Goal: Information Seeking & Learning: Learn about a topic

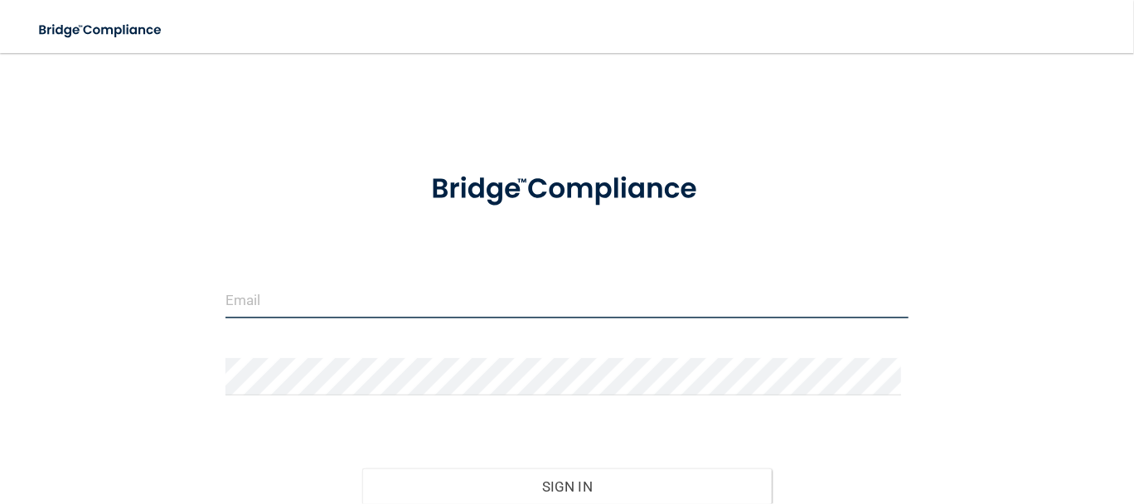
click at [376, 305] on input "email" at bounding box center [567, 299] width 683 height 37
type input "[EMAIL_ADDRESS][DOMAIN_NAME]"
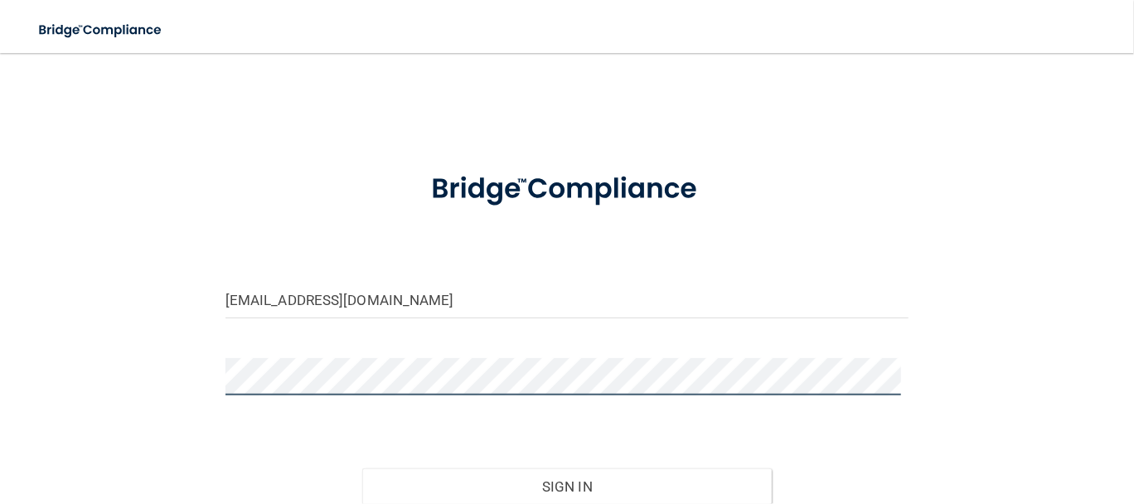
click at [362, 469] on button "Sign In" at bounding box center [567, 487] width 410 height 36
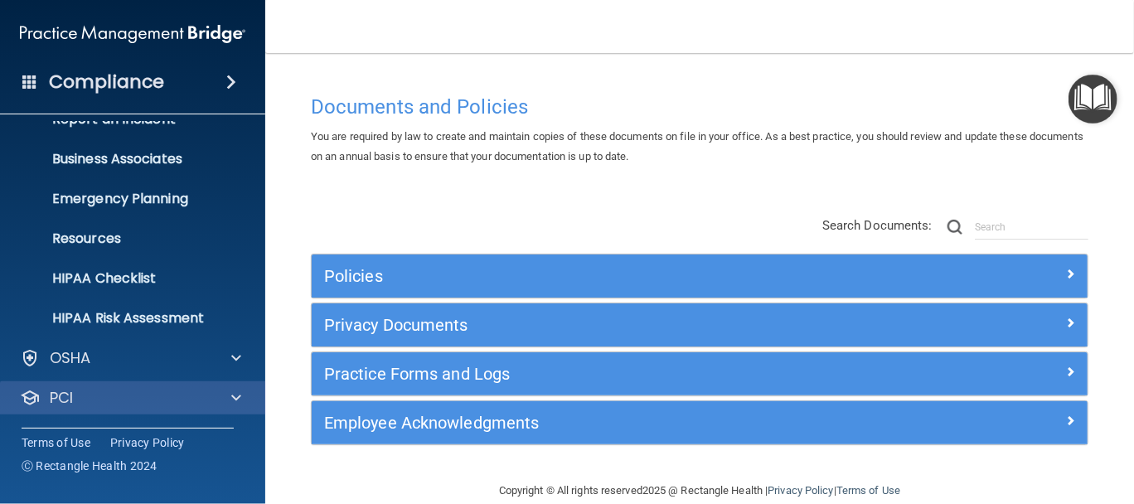
scroll to position [138, 0]
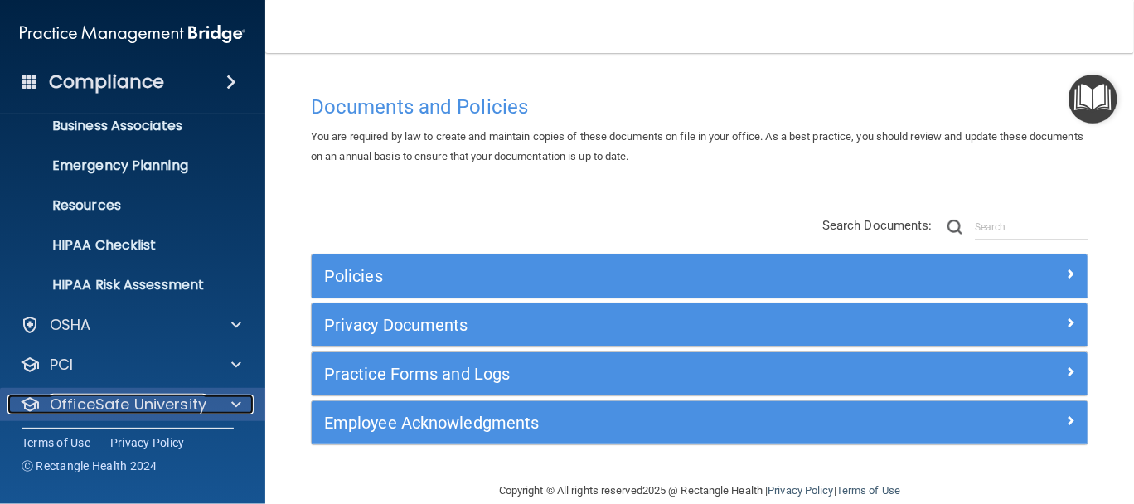
click at [124, 406] on p "OfficeSafe University" at bounding box center [128, 405] width 157 height 20
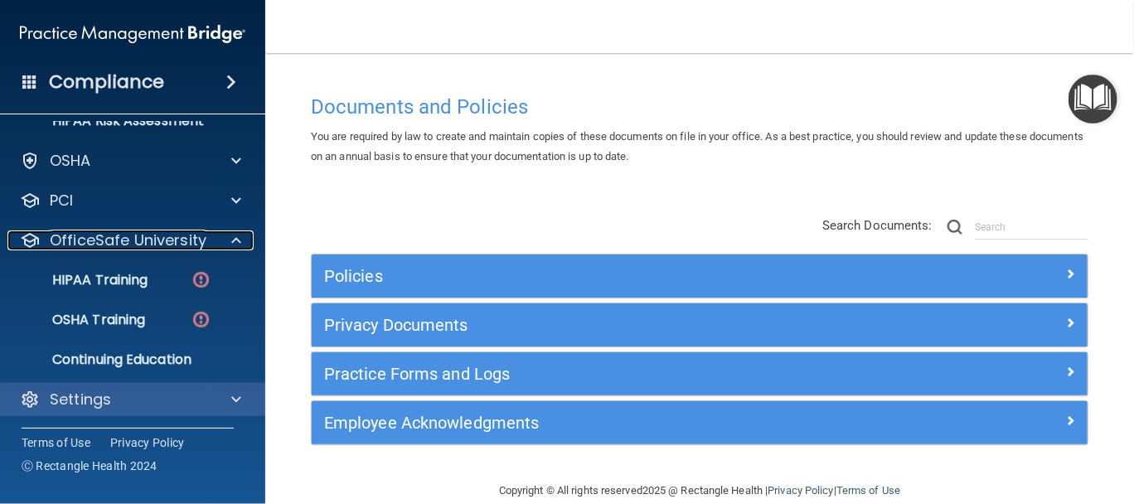
scroll to position [302, 0]
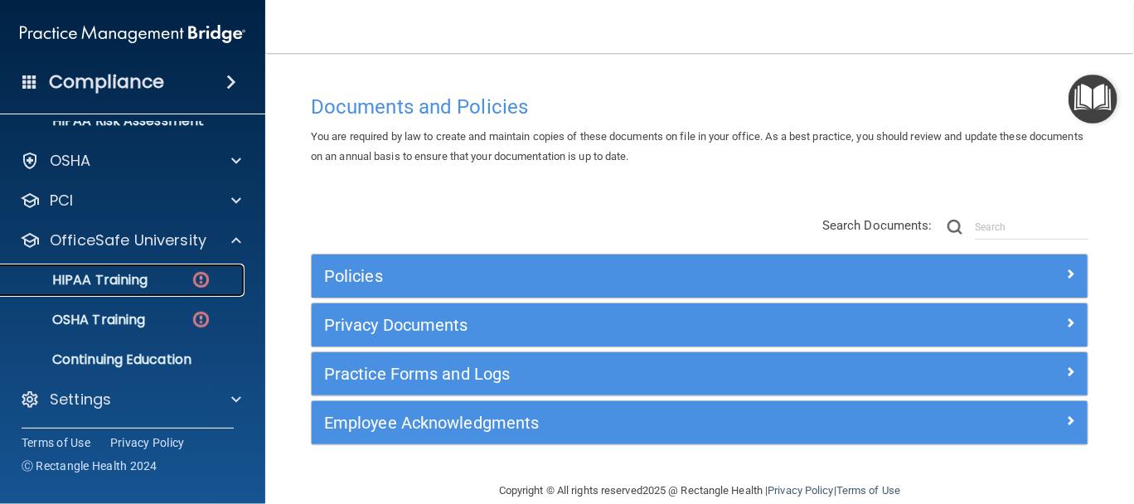
click at [125, 276] on p "HIPAA Training" at bounding box center [79, 280] width 137 height 17
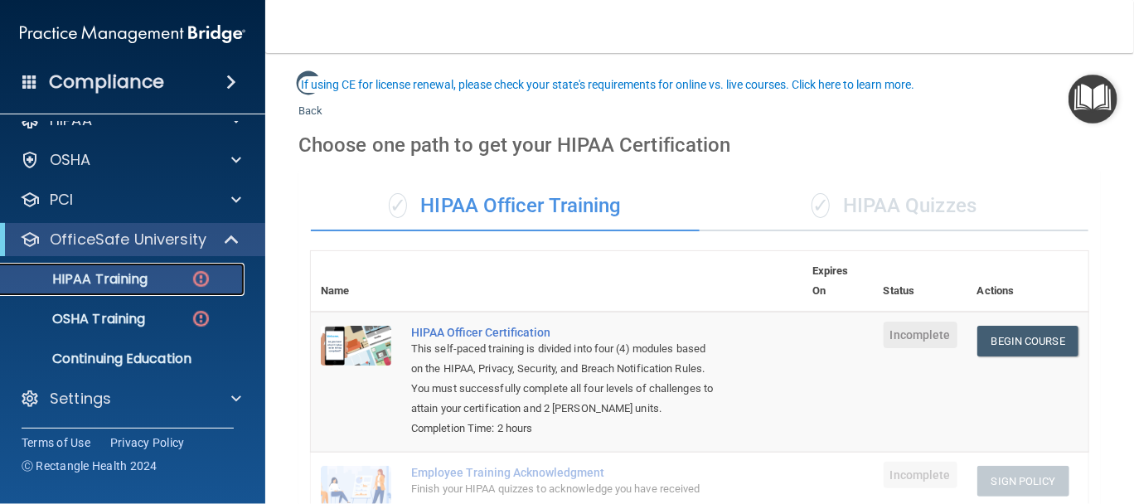
scroll to position [138, 0]
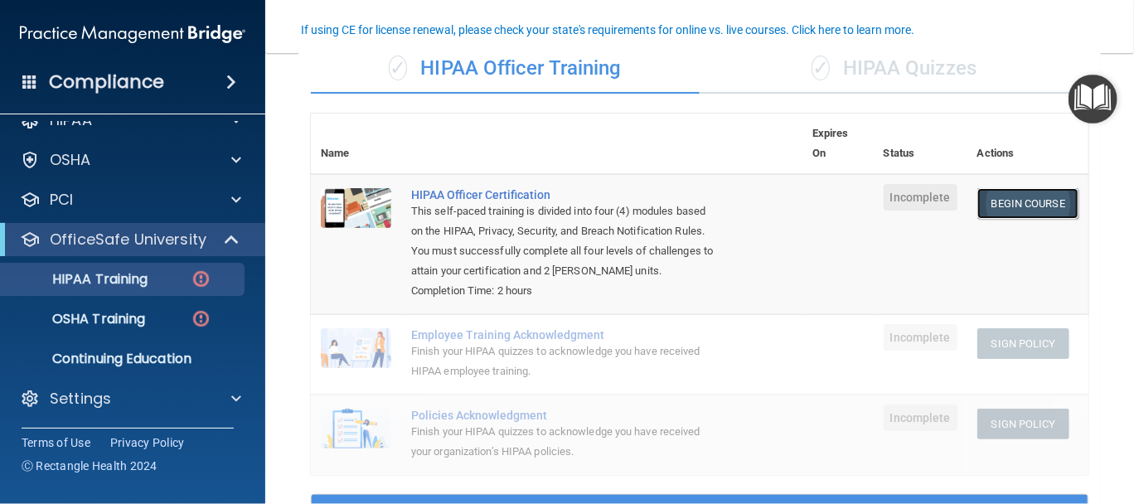
click at [998, 201] on link "Begin Course" at bounding box center [1028, 203] width 101 height 31
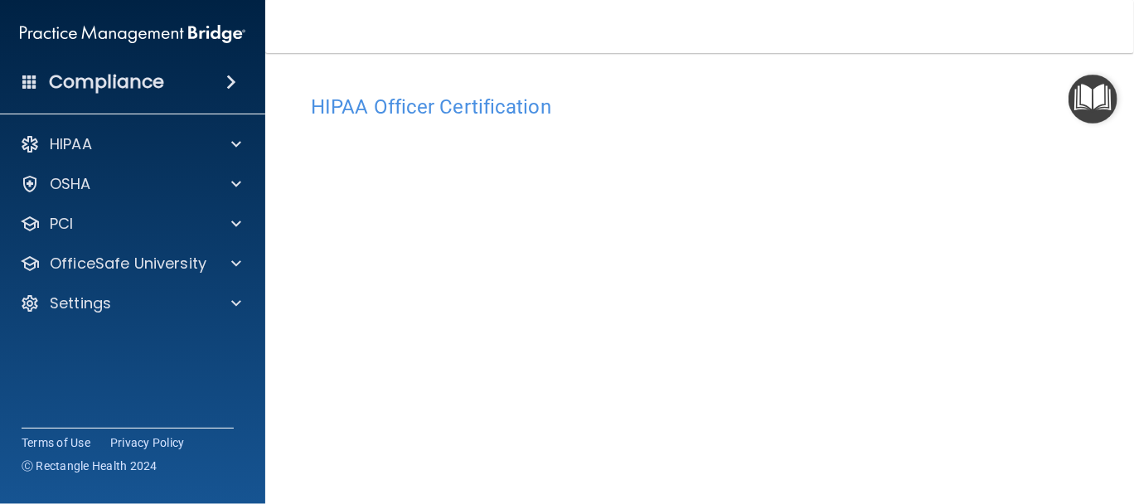
scroll to position [138, 0]
click at [1093, 113] on img "Open Resource Center" at bounding box center [1093, 99] width 49 height 49
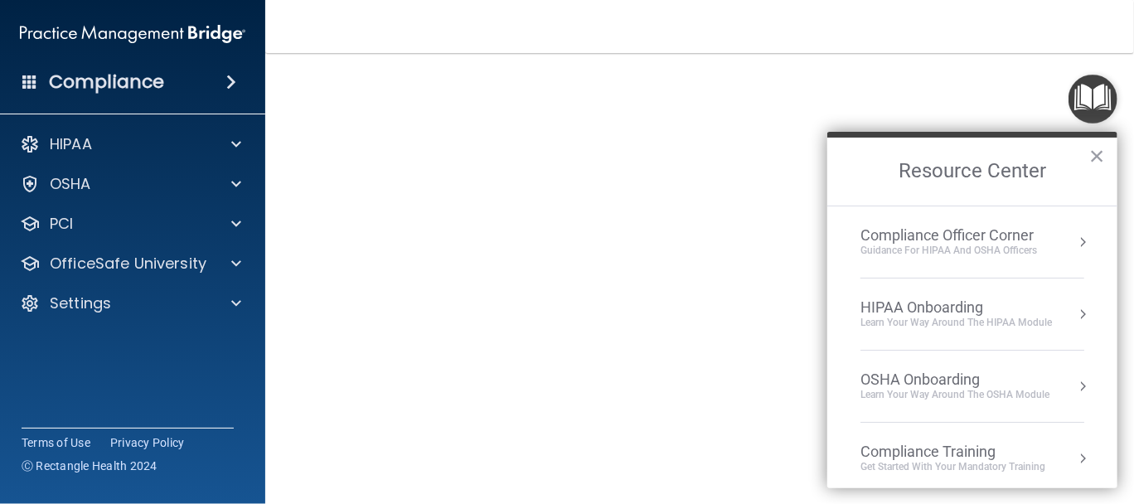
click at [1093, 113] on img "Open Resource Center" at bounding box center [1093, 99] width 49 height 49
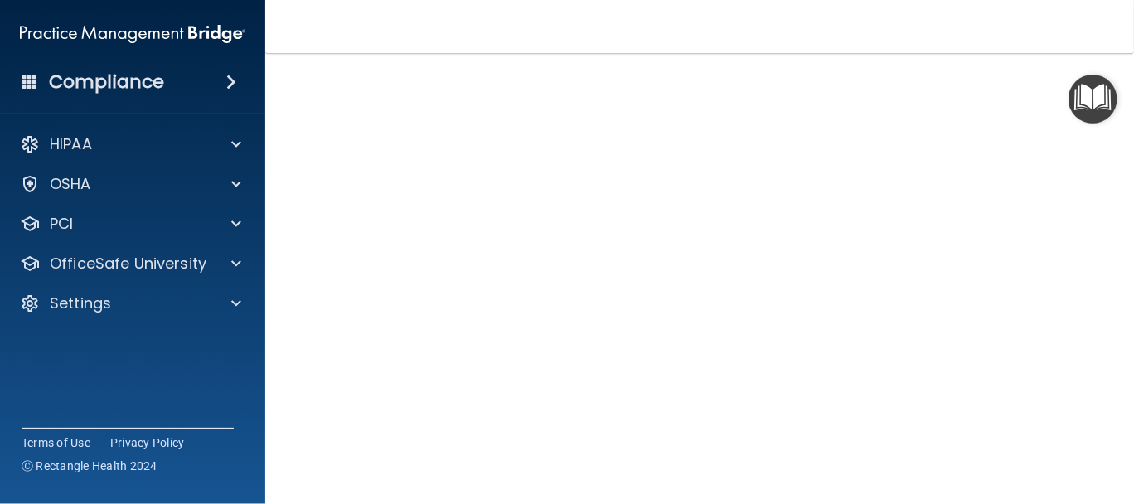
scroll to position [176, 0]
